Goal: Find specific page/section

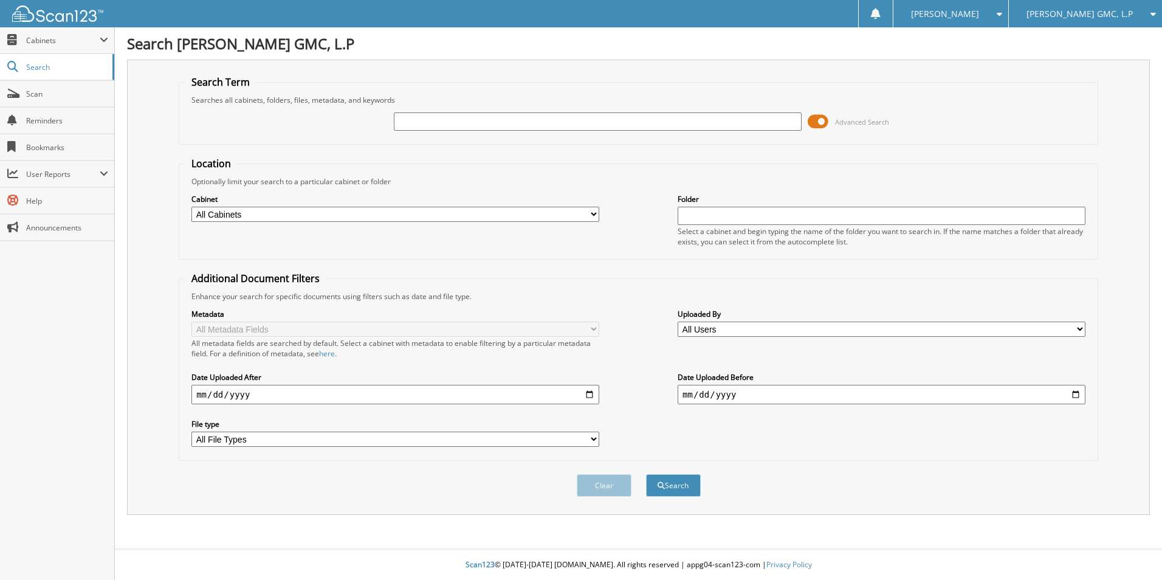
click at [536, 120] on input "text" at bounding box center [598, 121] width 408 height 18
type input "DEALERSOCKET"
click at [674, 478] on button "Search" at bounding box center [673, 485] width 55 height 22
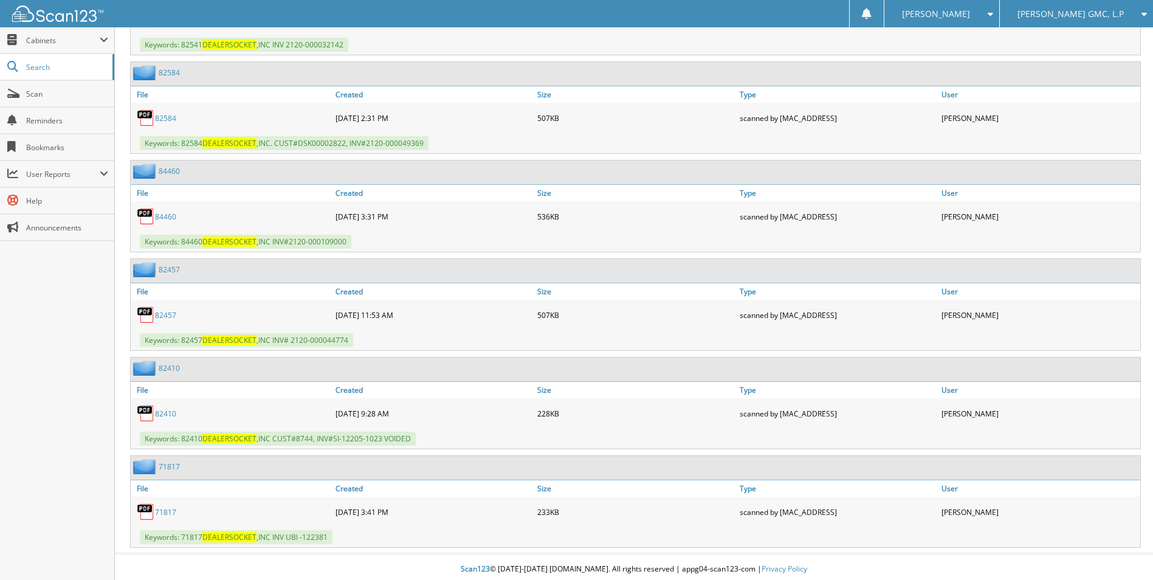
scroll to position [3461, 0]
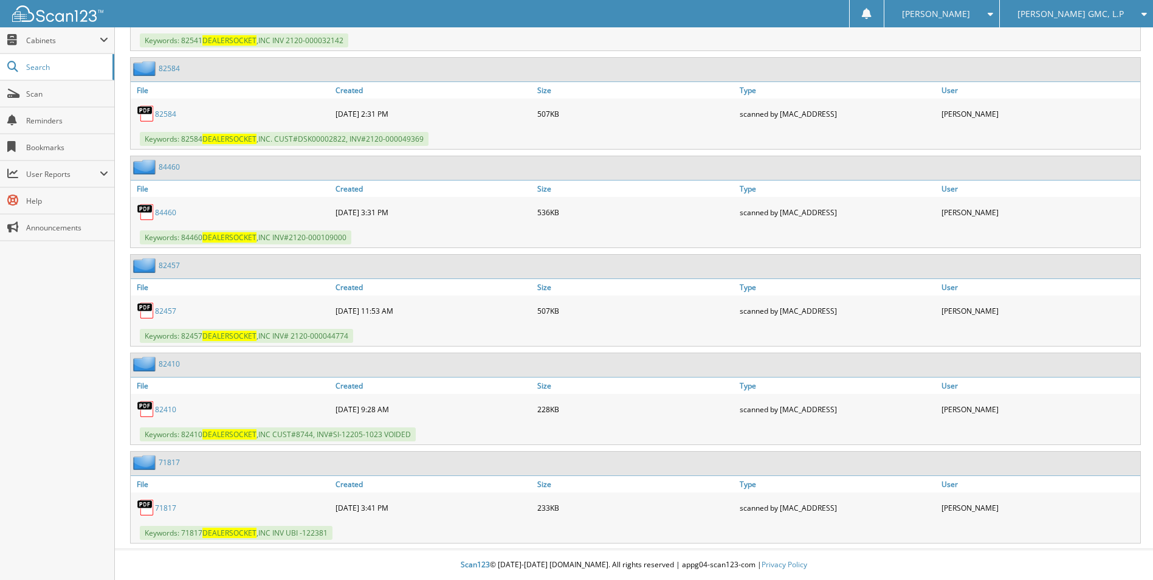
click at [164, 210] on link "84460" at bounding box center [165, 212] width 21 height 10
click at [171, 211] on link "84460" at bounding box center [165, 212] width 21 height 10
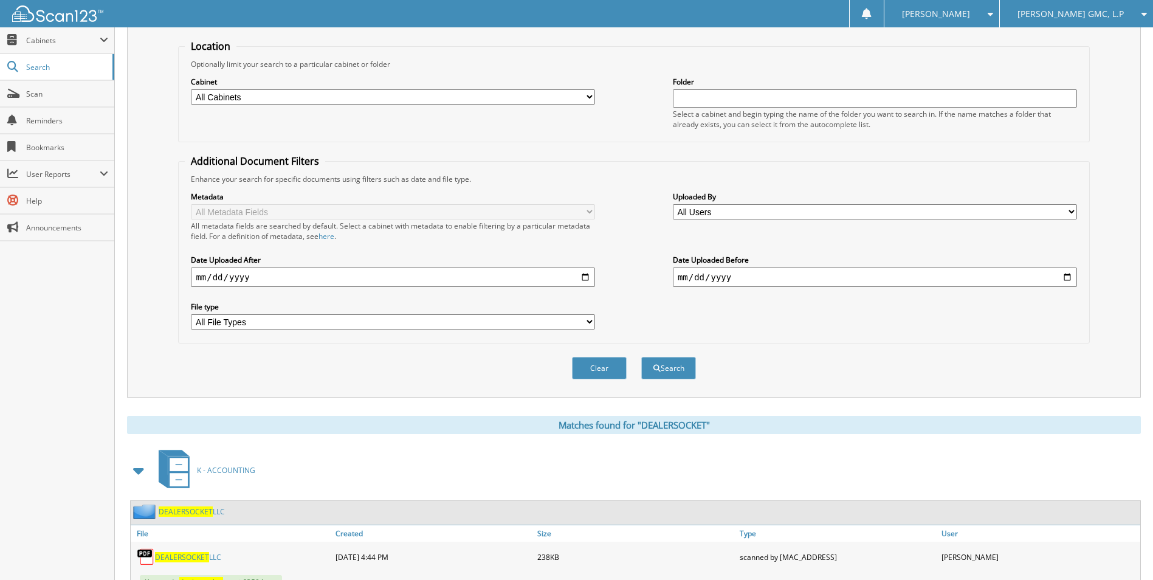
scroll to position [0, 0]
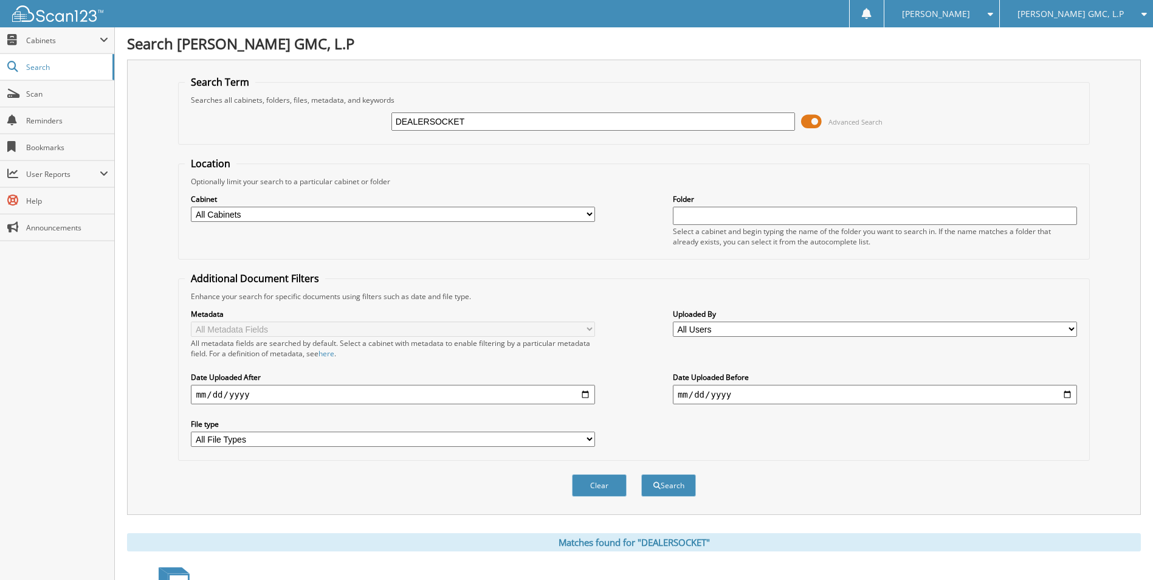
drag, startPoint x: 481, startPoint y: 128, endPoint x: 365, endPoint y: 127, distance: 115.5
click at [366, 128] on div "DEALERSOCKET Advanced Search" at bounding box center [634, 121] width 898 height 33
type input "G3 SAFETY INC"
click at [665, 488] on button "Search" at bounding box center [668, 485] width 55 height 22
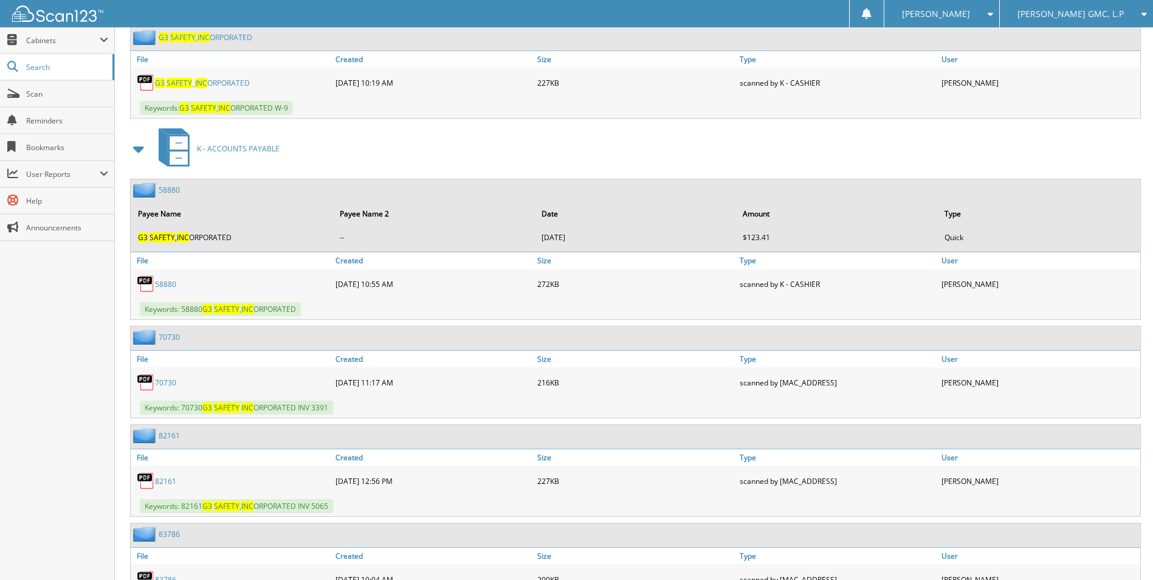
scroll to position [664, 0]
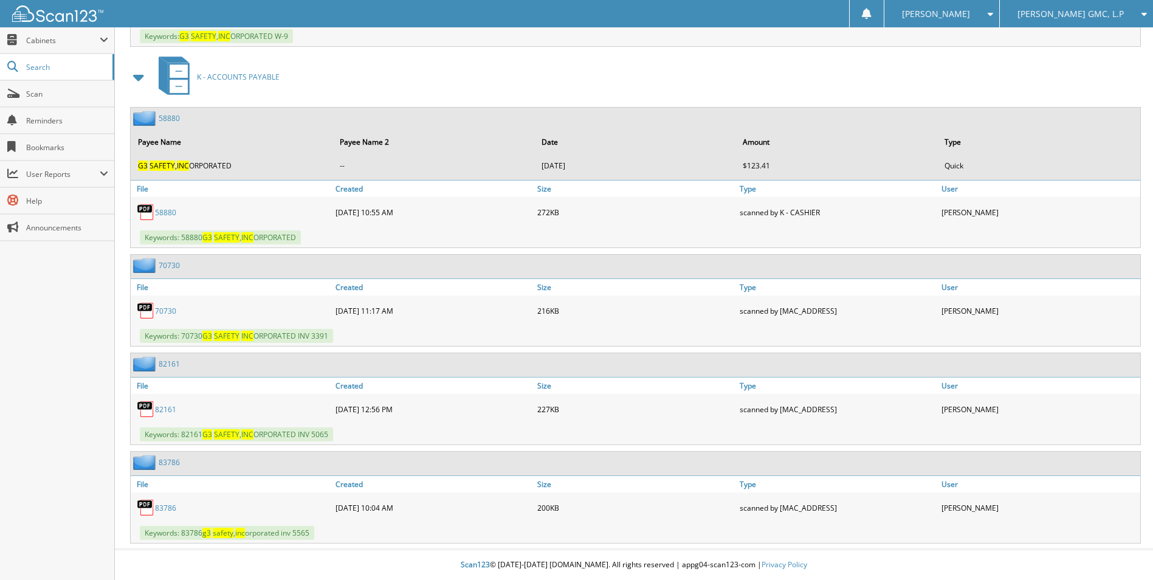
click at [167, 503] on link "83786" at bounding box center [165, 508] width 21 height 10
